Goal: Task Accomplishment & Management: Use online tool/utility

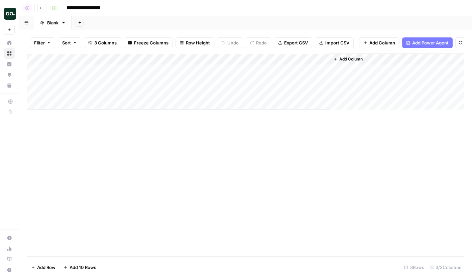
click at [254, 83] on div "Add Column" at bounding box center [245, 82] width 437 height 56
click at [202, 104] on div "Add Column" at bounding box center [245, 82] width 437 height 56
click at [95, 105] on div "Add Column" at bounding box center [245, 88] width 437 height 68
click at [164, 105] on div "Add Column" at bounding box center [245, 88] width 437 height 68
click at [412, 42] on span "Add Power Agent" at bounding box center [430, 42] width 36 height 7
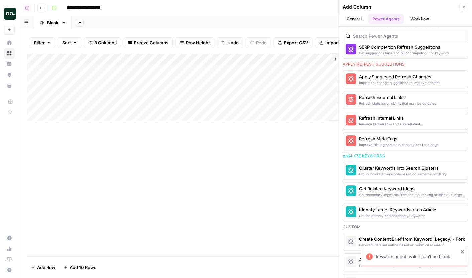
scroll to position [419, 0]
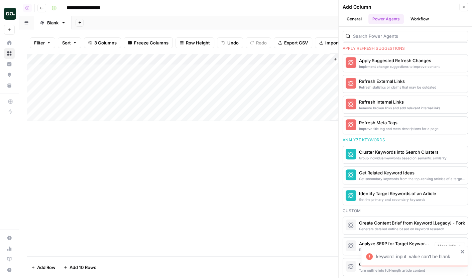
click at [462, 252] on icon "close" at bounding box center [463, 251] width 5 height 5
click at [352, 20] on button "General" at bounding box center [354, 19] width 23 height 10
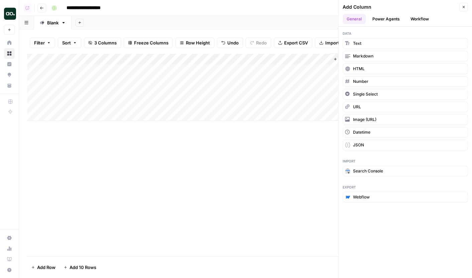
click at [414, 22] on button "Workflow" at bounding box center [420, 19] width 26 height 10
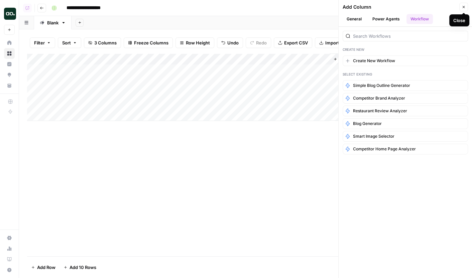
click at [466, 7] on button "Close" at bounding box center [464, 7] width 9 height 9
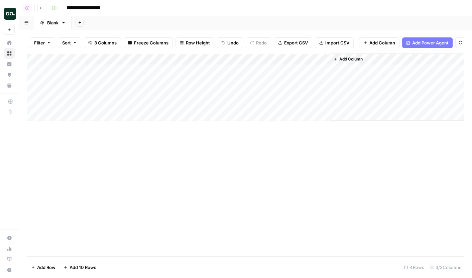
click at [106, 106] on div "Add Column" at bounding box center [245, 88] width 437 height 68
click at [113, 104] on div "Add Column" at bounding box center [245, 88] width 437 height 68
click at [240, 106] on div "Add Column" at bounding box center [245, 88] width 437 height 68
click at [323, 102] on div "Add Column" at bounding box center [245, 88] width 437 height 68
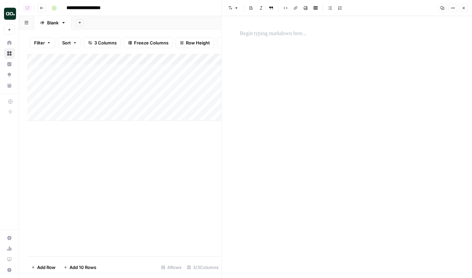
click at [466, 6] on button "Close" at bounding box center [464, 8] width 9 height 9
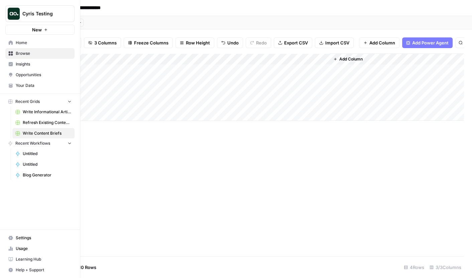
click at [11, 29] on button "New" at bounding box center [39, 30] width 69 height 10
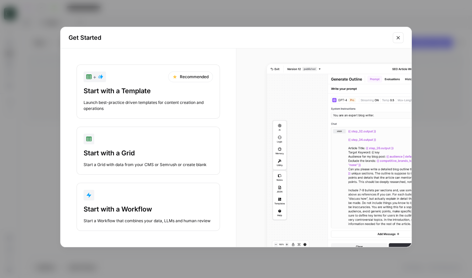
click at [105, 204] on button "Start with a Workflow Start a Workflow that combines your data, LLMs and human …" at bounding box center [148, 207] width 143 height 48
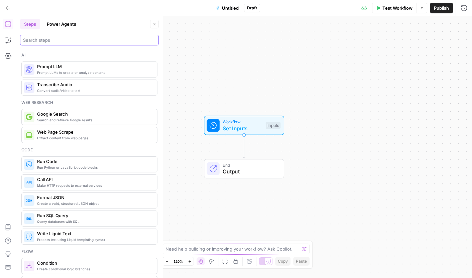
click at [51, 41] on input "search" at bounding box center [89, 40] width 133 height 7
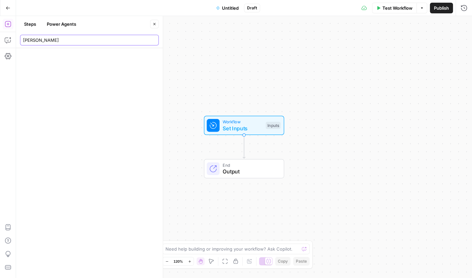
type input "[PERSON_NAME]"
click at [64, 20] on button "Power Agents" at bounding box center [61, 24] width 37 height 11
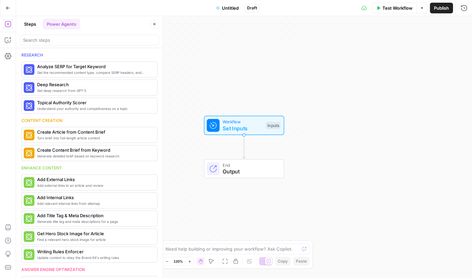
click at [26, 24] on button "Steps" at bounding box center [30, 24] width 20 height 11
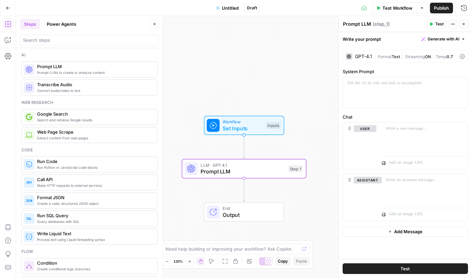
click at [361, 57] on div "GPT-4.1" at bounding box center [363, 56] width 17 height 5
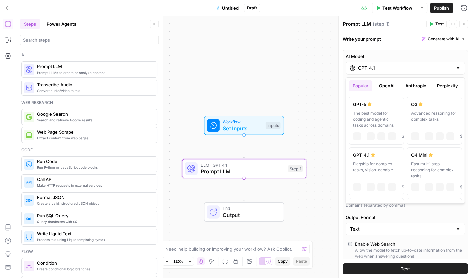
click at [375, 64] on div "GPT-4.1" at bounding box center [405, 68] width 119 height 13
click at [395, 85] on button "OpenAI" at bounding box center [387, 85] width 24 height 11
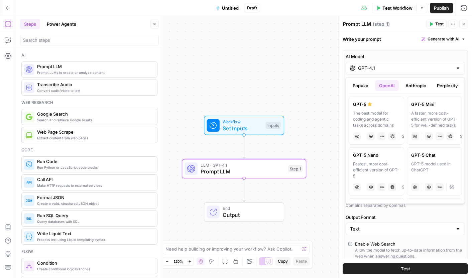
click at [428, 84] on button "Anthropic" at bounding box center [416, 85] width 29 height 11
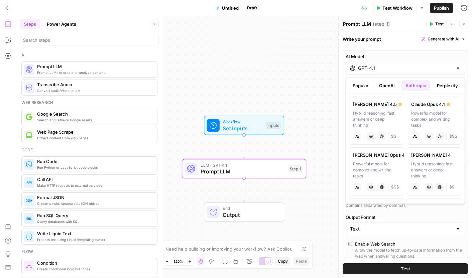
drag, startPoint x: 443, startPoint y: 84, endPoint x: 323, endPoint y: 129, distance: 128.4
click at [324, 129] on body "Cyris Testing New Home Browse Insights Opportunities Your Data Recent Grids Wri…" at bounding box center [236, 139] width 472 height 278
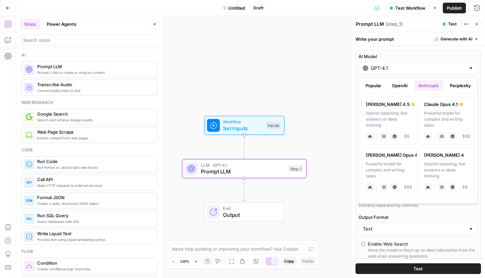
click at [386, 116] on div "Hybrid reasoning: fast answers or deep thinking" at bounding box center [389, 119] width 47 height 18
type input "[PERSON_NAME] 4.5"
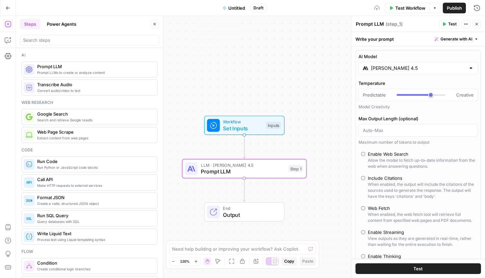
click at [427, 56] on label "AI Model" at bounding box center [417, 56] width 119 height 7
click at [427, 65] on input "[PERSON_NAME] 4.5" at bounding box center [418, 68] width 95 height 7
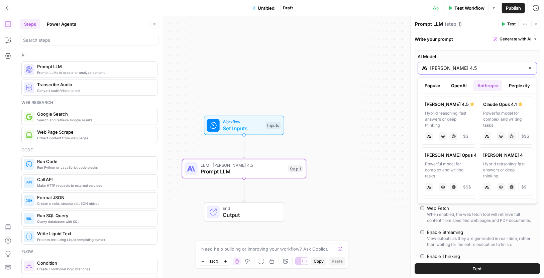
click at [472, 66] on div "[PERSON_NAME] 4.5" at bounding box center [477, 68] width 119 height 13
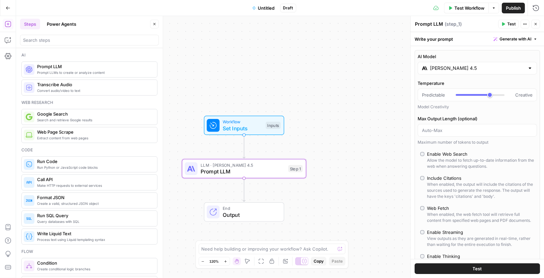
click at [472, 44] on div "Write your prompt Generate with AI" at bounding box center [477, 39] width 133 height 14
click at [472, 40] on icon "button" at bounding box center [535, 39] width 4 height 4
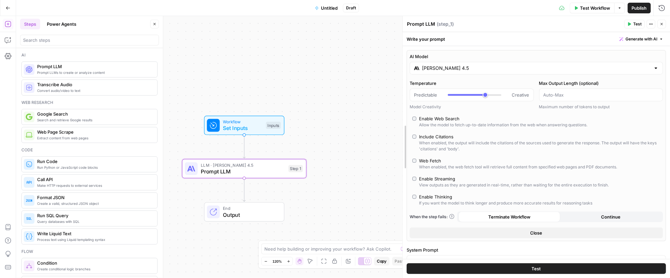
drag, startPoint x: 536, startPoint y: 67, endPoint x: 295, endPoint y: 84, distance: 242.4
click at [295, 84] on body "Cyris Testing New Home Browse Insights Opportunities Your Data Recent Grids Wri…" at bounding box center [335, 139] width 670 height 278
click at [423, 77] on div "AI Model [PERSON_NAME] 4.5 Temperature Predictable Creative Model Creativity Ma…" at bounding box center [536, 145] width 259 height 191
click at [428, 69] on input "[PERSON_NAME] 4.5" at bounding box center [536, 68] width 228 height 7
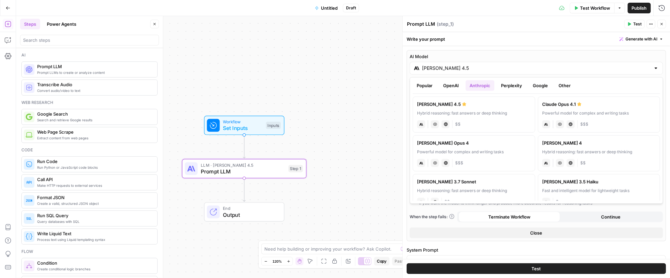
click at [472, 84] on button "Perplexity" at bounding box center [511, 85] width 29 height 11
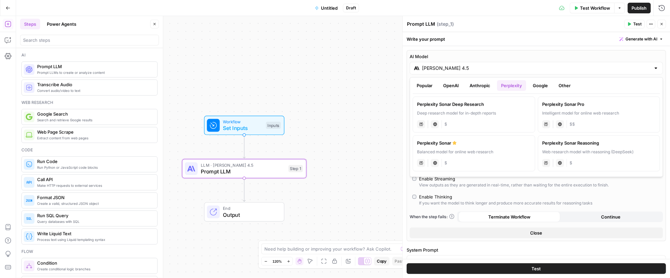
click at [472, 90] on button "Anthropic" at bounding box center [480, 85] width 29 height 11
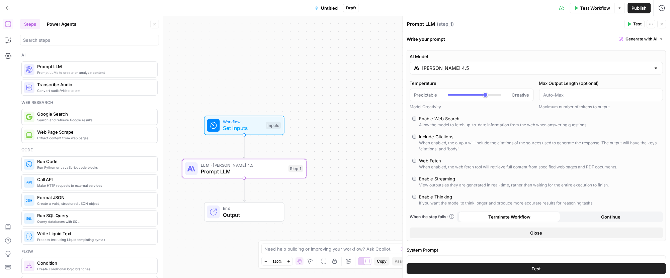
drag, startPoint x: 144, startPoint y: 56, endPoint x: 368, endPoint y: 42, distance: 224.5
click at [369, 42] on body "Cyris Testing New Home Browse Insights Opportunities Your Data Recent Grids Wri…" at bounding box center [335, 139] width 670 height 278
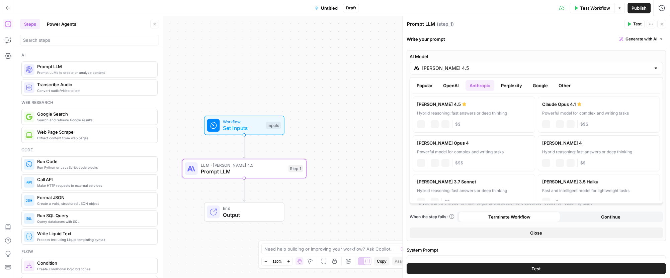
click at [445, 71] on input "[PERSON_NAME] 4.5" at bounding box center [536, 68] width 228 height 7
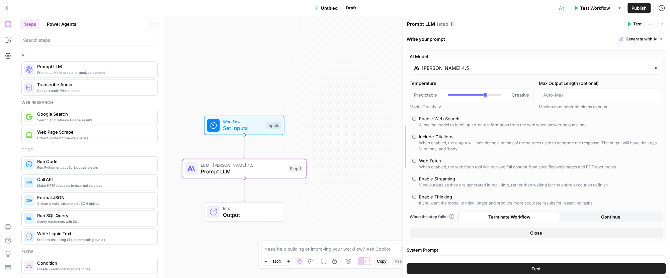
drag, startPoint x: 406, startPoint y: 151, endPoint x: 351, endPoint y: 150, distance: 54.9
click at [351, 150] on body "Cyris Testing New Home Browse Insights Opportunities Your Data Recent Grids Wri…" at bounding box center [335, 139] width 670 height 278
click at [447, 72] on div "[PERSON_NAME] 4.5" at bounding box center [536, 68] width 253 height 13
drag, startPoint x: 405, startPoint y: 110, endPoint x: 373, endPoint y: 110, distance: 32.1
click at [373, 110] on body "Cyris Testing New Home Browse Insights Opportunities Your Data Recent Grids Wri…" at bounding box center [335, 139] width 670 height 278
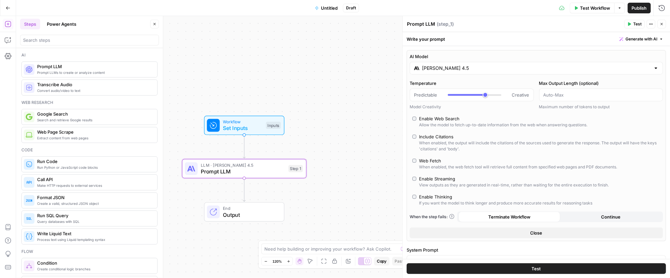
click at [466, 67] on input "[PERSON_NAME] 4.5" at bounding box center [536, 68] width 228 height 7
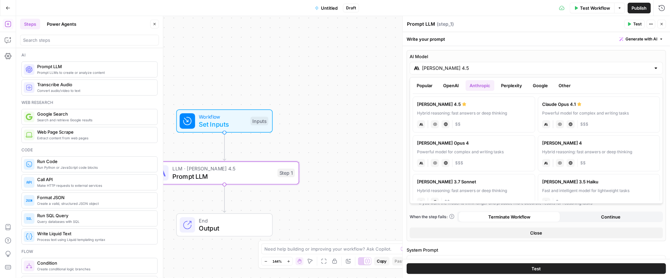
click at [472, 52] on div "AI Model [PERSON_NAME] 4.5 Temperature Predictable Creative Model Creativity Ma…" at bounding box center [536, 145] width 259 height 191
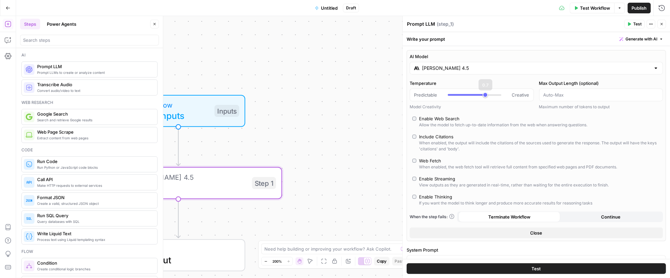
click at [472, 67] on input "[PERSON_NAME] 4.5" at bounding box center [536, 68] width 228 height 7
drag, startPoint x: 402, startPoint y: 183, endPoint x: 339, endPoint y: 180, distance: 63.6
click at [339, 180] on body "Cyris Testing New Home Browse Insights Opportunities Your Data Recent Grids Wri…" at bounding box center [335, 139] width 670 height 278
